Goal: Task Accomplishment & Management: Use online tool/utility

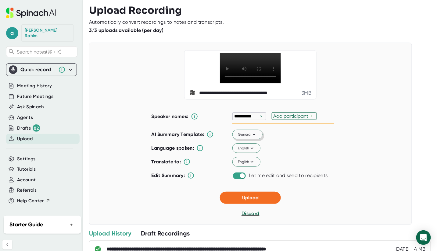
click at [249, 137] on span "General" at bounding box center [247, 134] width 19 height 5
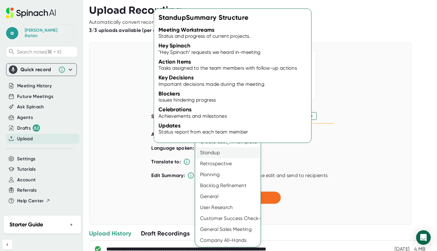
click at [219, 151] on div "Standup" at bounding box center [227, 152] width 65 height 11
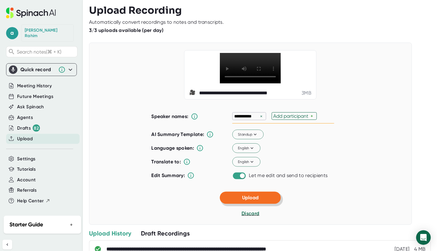
click at [253, 204] on button "Upload" at bounding box center [250, 198] width 61 height 12
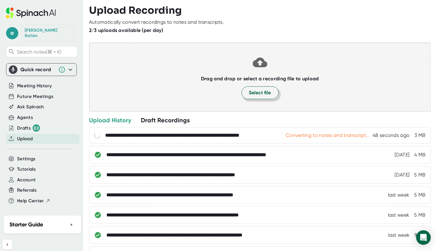
click at [253, 94] on span "Select file" at bounding box center [260, 92] width 22 height 7
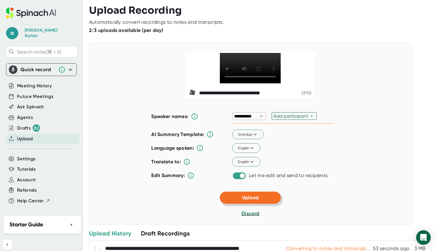
click at [242, 201] on span "Upload" at bounding box center [250, 198] width 16 height 6
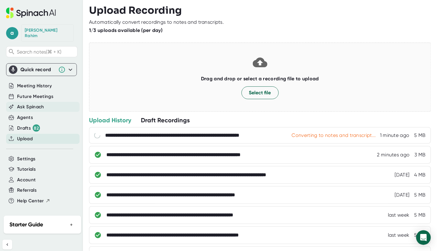
click at [29, 104] on span "Ask Spinach" at bounding box center [30, 107] width 27 height 7
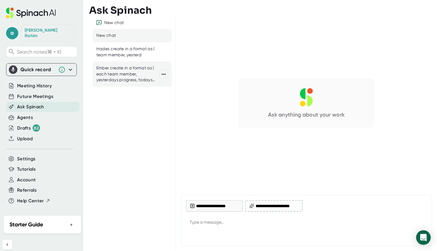
click at [122, 72] on div "Ember create in a format as ( each team member, yesterdays progress, todays pla…" at bounding box center [127, 74] width 63 height 18
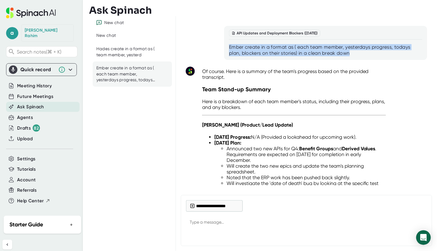
drag, startPoint x: 228, startPoint y: 46, endPoint x: 337, endPoint y: 57, distance: 109.3
click at [337, 57] on div "API Updates and Deployment Blockers ([DATE]) Ember create in a format as ( each…" at bounding box center [325, 43] width 203 height 34
copy div "Ember create in a format as ( each team member, yesterdays progress, todays pla…"
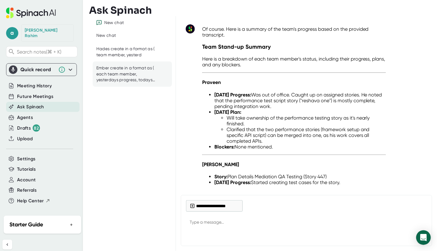
scroll to position [747, 0]
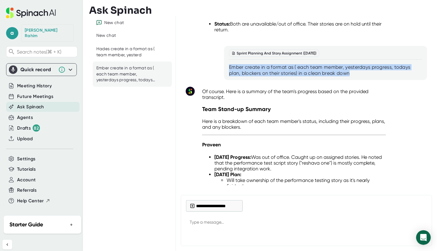
drag, startPoint x: 354, startPoint y: 88, endPoint x: 232, endPoint y: 79, distance: 122.2
click at [232, 76] on div "Sprint Planning And Story Assignment ([DATE]) Ember create in a format as ( eac…" at bounding box center [325, 63] width 193 height 27
copy div "Ember create in a format as ( each team member, yesterdays progress, todays pla…"
type textarea "x"
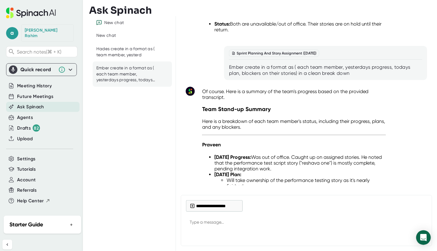
click at [194, 223] on textarea at bounding box center [306, 223] width 241 height 15
paste textarea "Ember create in a format as ( each team member, yesterdays progress, todays pla…"
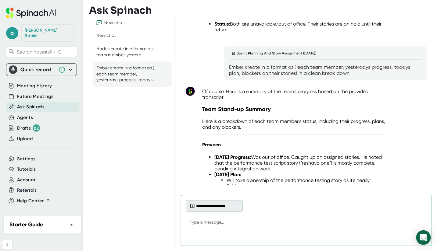
type textarea "Ember create in a format as ( each team member, yesterdays progress, todays pla…"
type textarea "x"
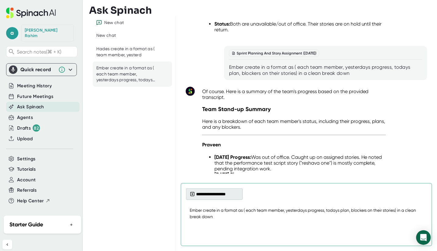
type textarea "Ember create in a format as ( each team member, yesterdays progress, todays pla…"
click at [190, 194] on icon at bounding box center [192, 194] width 5 height 5
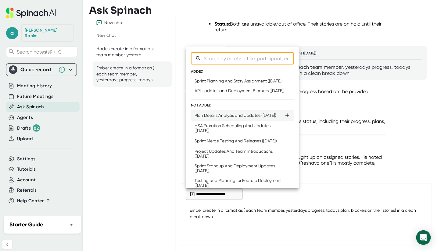
click at [221, 118] on div "Plan Details Analysis and Updates ([DATE])" at bounding box center [235, 115] width 82 height 5
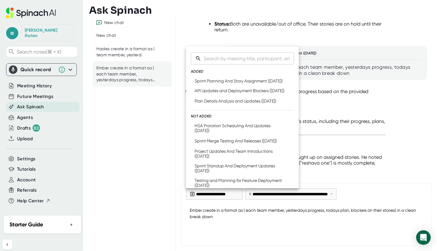
click at [387, 229] on div at bounding box center [218, 125] width 437 height 251
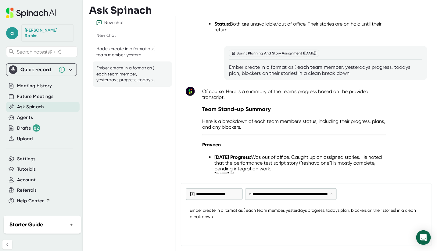
type textarea "x"
click at [323, 222] on textarea "Ember create in a format as ( each team member, yesterdays progress, todays pla…" at bounding box center [306, 217] width 241 height 27
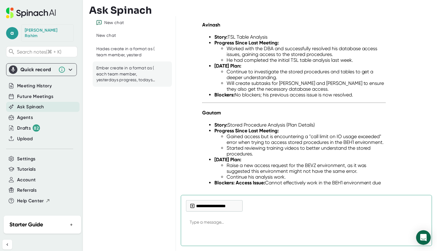
scroll to position [1903, 0]
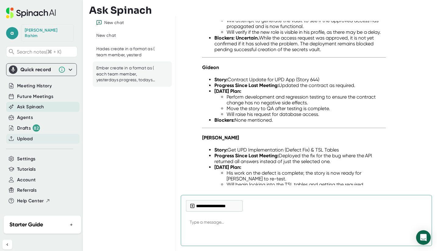
type textarea "x"
click at [29, 136] on span "Upload" at bounding box center [25, 139] width 16 height 7
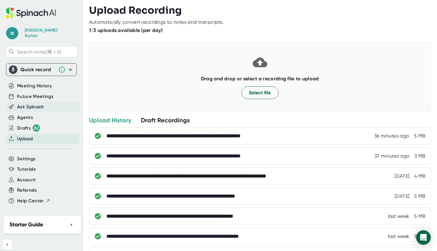
click at [38, 104] on span "Ask Spinach" at bounding box center [30, 107] width 27 height 7
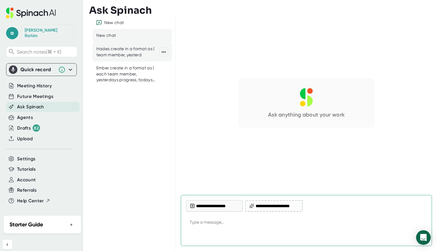
click at [115, 55] on div "Hades create in a format as ( team member, yesterd" at bounding box center [127, 52] width 63 height 12
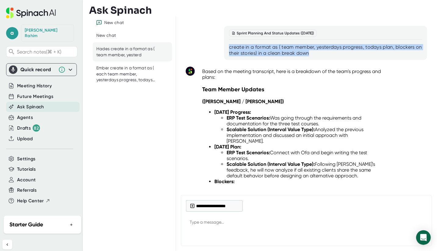
drag, startPoint x: 228, startPoint y: 48, endPoint x: 319, endPoint y: 55, distance: 90.7
click at [319, 55] on div "create in a format as ( team member, yesterdays progress, todays plan, blockers…" at bounding box center [325, 50] width 193 height 12
copy div "create in a format as ( team member, yesterdays progress, todays plan, blockers…"
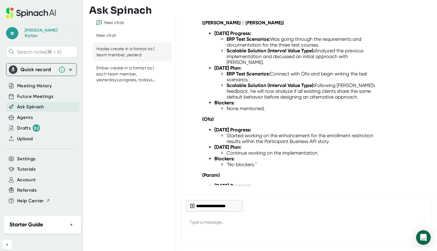
scroll to position [105, 0]
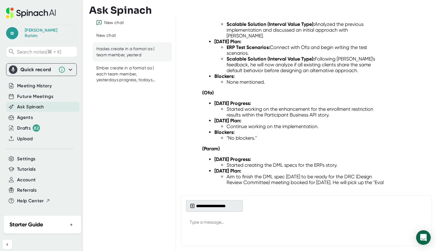
click at [206, 204] on button "**********" at bounding box center [214, 206] width 57 height 12
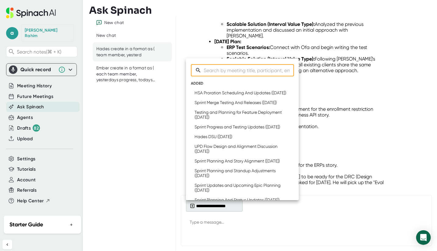
type textarea "x"
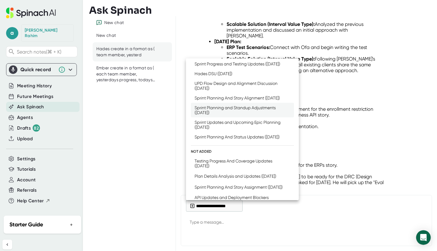
scroll to position [149, 0]
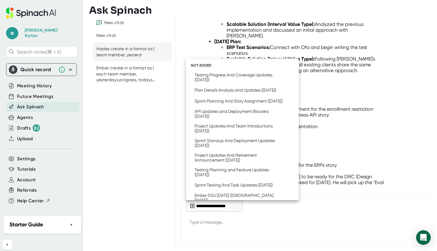
click at [34, 132] on div at bounding box center [218, 125] width 437 height 251
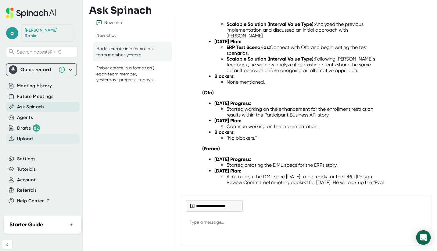
click at [27, 136] on span "Upload" at bounding box center [25, 139] width 16 height 7
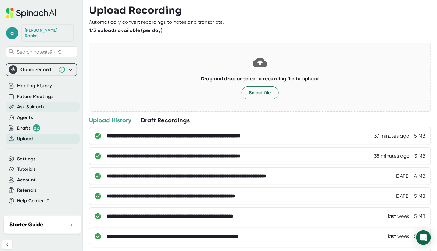
click at [31, 102] on div "Ask Spinach" at bounding box center [42, 107] width 73 height 10
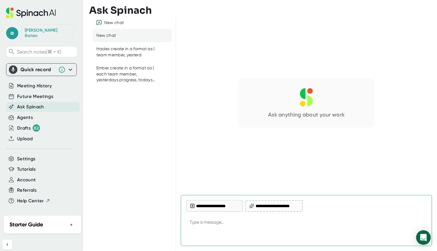
type textarea "create in a format as ( team member, yesterdays progress, todays plan, blockers…"
type textarea "x"
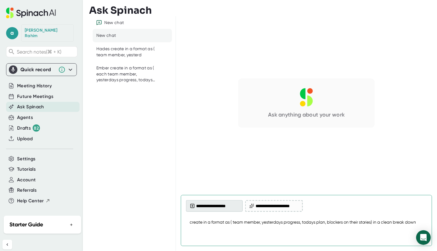
type textarea "create in a format as ( team member, yesterdays progress, todays plan, blockers…"
click at [218, 206] on button "**********" at bounding box center [214, 206] width 57 height 12
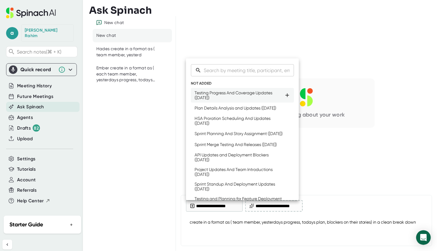
click at [221, 98] on div "Testing Progress And Coverage Updates ([DATE])" at bounding box center [239, 95] width 90 height 10
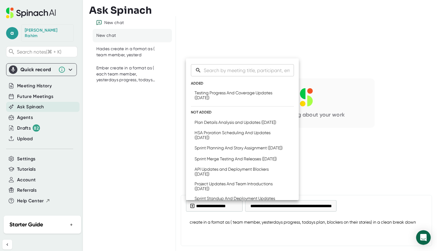
click at [386, 219] on div at bounding box center [218, 125] width 437 height 251
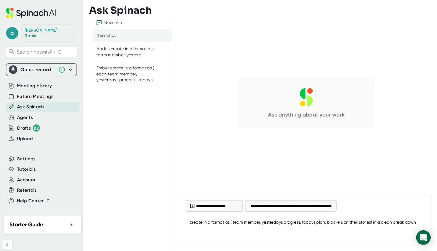
type textarea "x"
click at [422, 222] on textarea "create in a format as ( team member, yesterdays progress, todays plan, blockers…" at bounding box center [306, 223] width 241 height 15
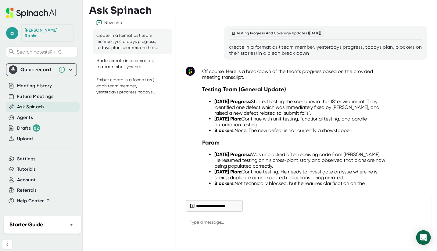
type textarea "x"
